Goal: Use online tool/utility: Utilize a website feature to perform a specific function

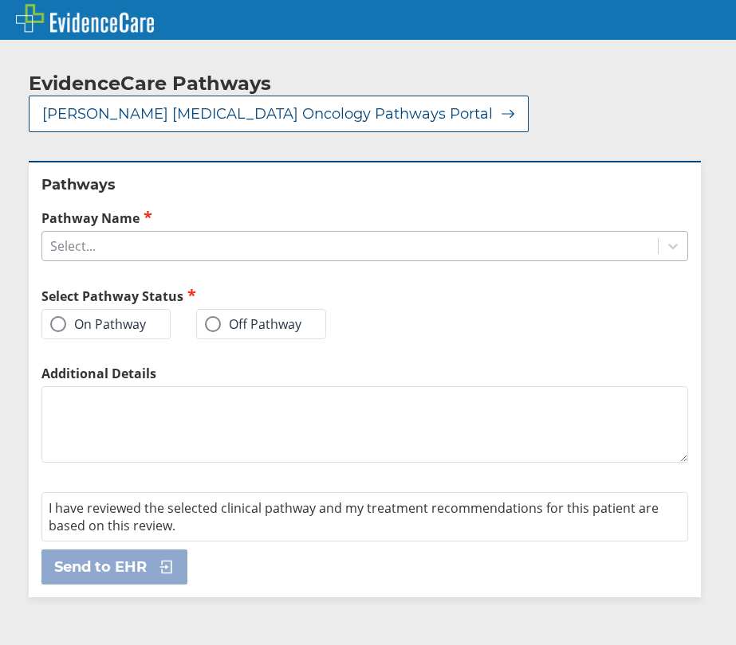
click at [143, 233] on div "Select..." at bounding box center [349, 246] width 615 height 27
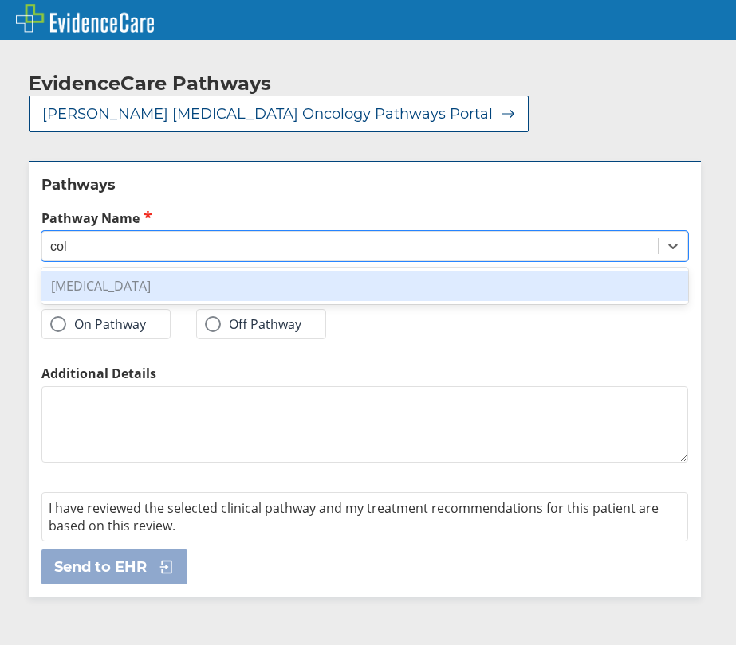
click at [149, 271] on div "[MEDICAL_DATA]" at bounding box center [364, 286] width 646 height 30
type input "col"
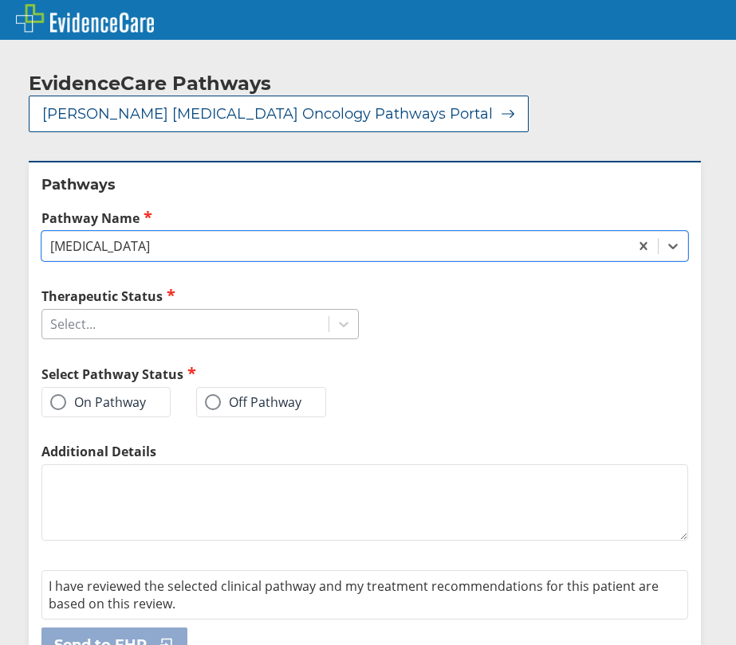
click at [109, 311] on div "Select..." at bounding box center [185, 324] width 286 height 27
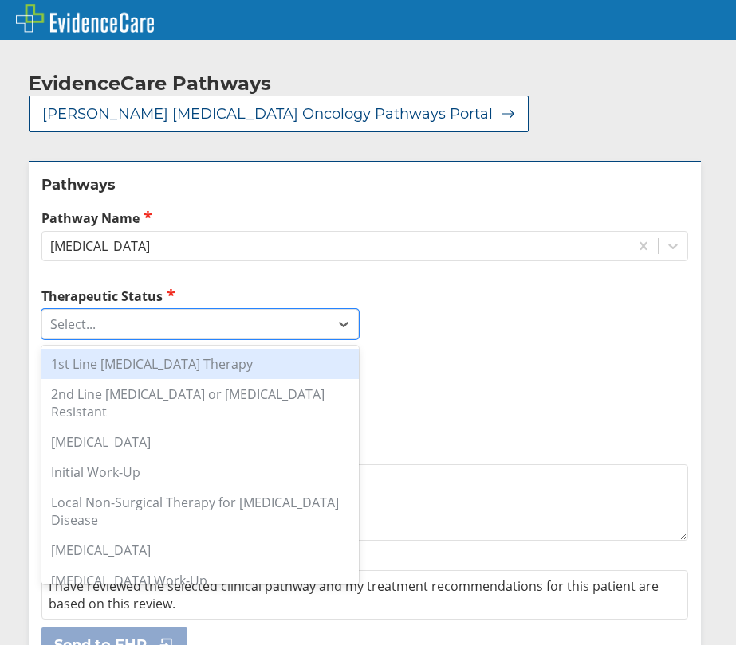
click at [112, 349] on div "1st Line [MEDICAL_DATA] Therapy" at bounding box center [199, 364] width 317 height 30
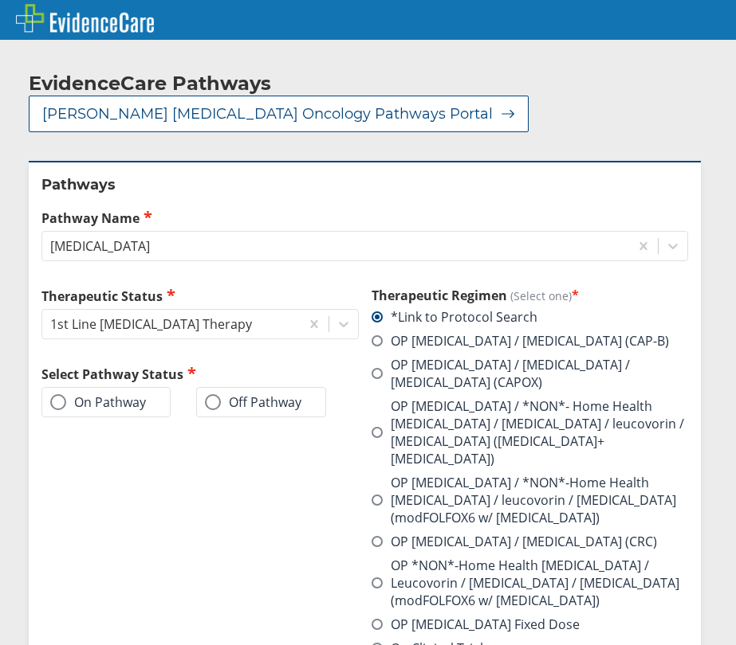
click at [84, 394] on label "On Pathway" at bounding box center [98, 402] width 96 height 16
click at [0, 0] on input "On Pathway" at bounding box center [0, 0] width 0 height 0
click at [506, 474] on label "OP [MEDICAL_DATA] / *NON*-Home Health [MEDICAL_DATA] / leucovorin / [MEDICAL_DA…" at bounding box center [529, 500] width 317 height 53
click at [0, 0] on input "OP [MEDICAL_DATA] / *NON*-Home Health [MEDICAL_DATA] / leucovorin / [MEDICAL_DA…" at bounding box center [0, 0] width 0 height 0
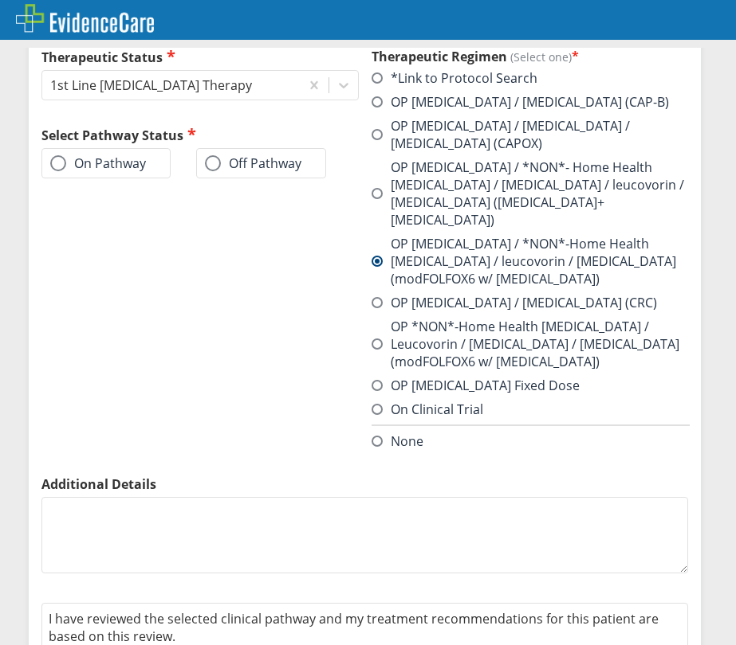
scroll to position [268, 0]
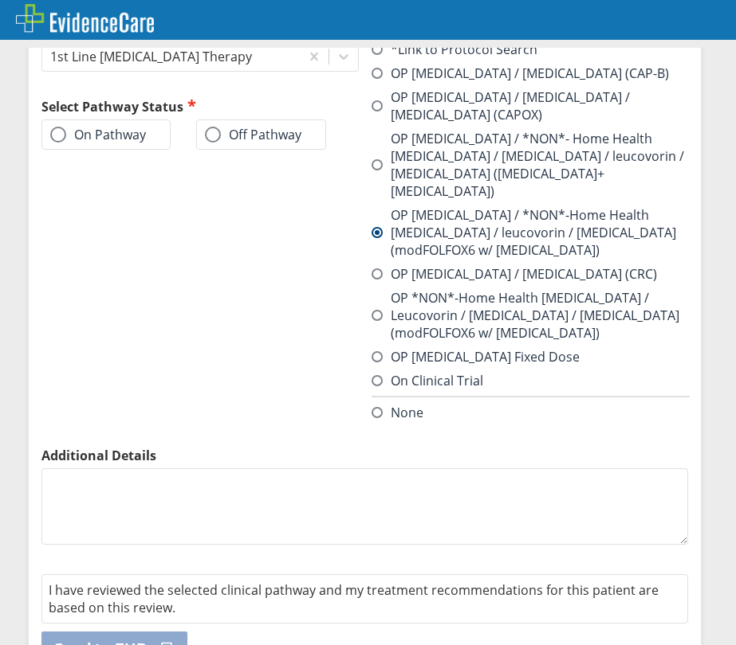
click at [143, 127] on label "On Pathway" at bounding box center [98, 135] width 96 height 16
click at [0, 0] on input "On Pathway" at bounding box center [0, 0] width 0 height 0
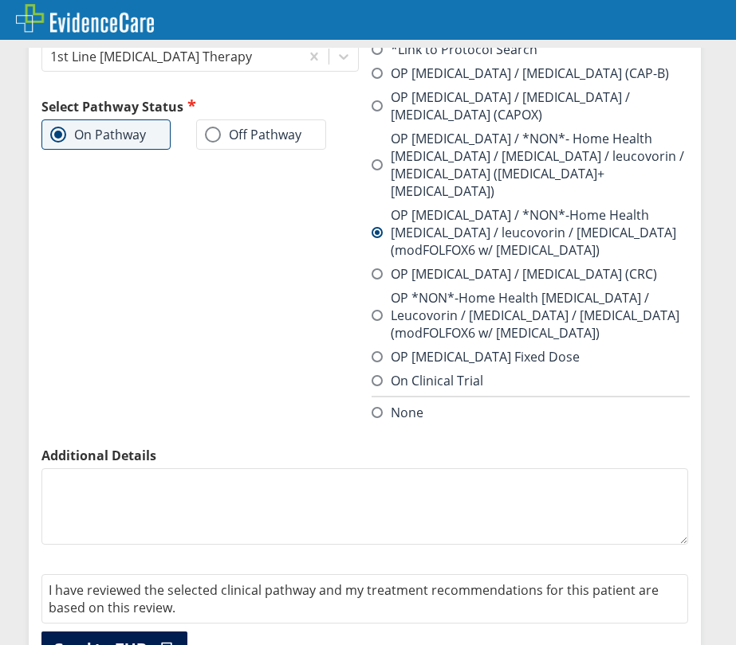
click at [118, 632] on button "Send to EHR" at bounding box center [114, 649] width 146 height 35
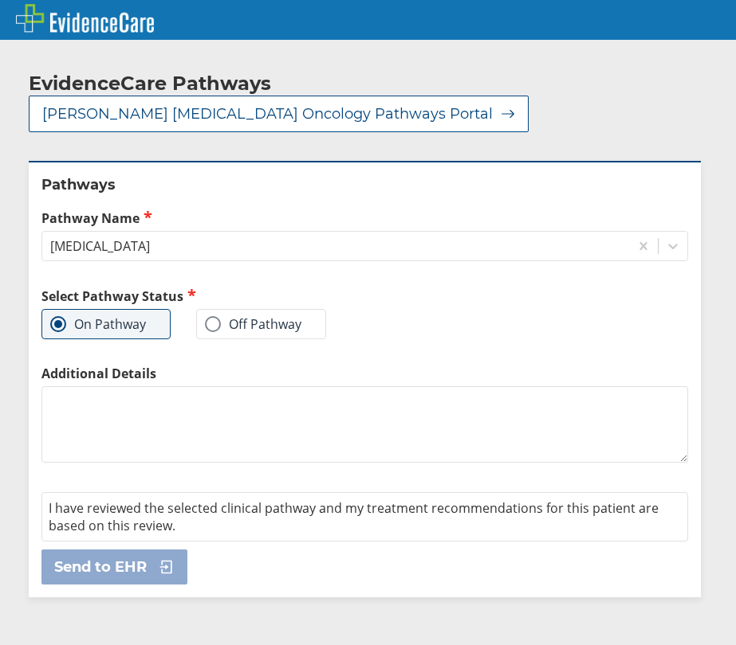
scroll to position [0, 0]
